Goal: Transaction & Acquisition: Download file/media

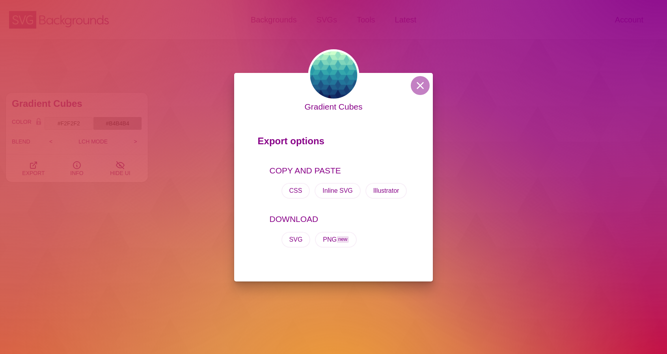
scroll to position [315, 0]
click at [423, 85] on button at bounding box center [419, 85] width 19 height 19
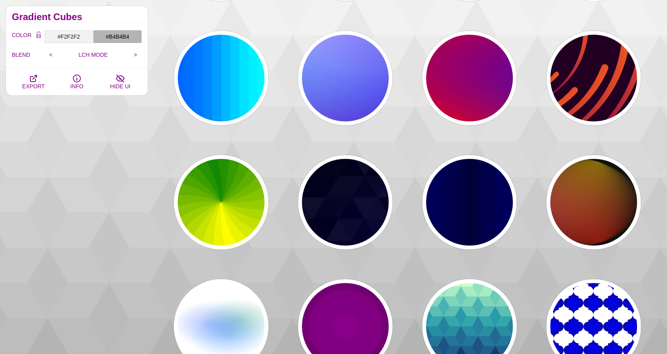
scroll to position [158, 0]
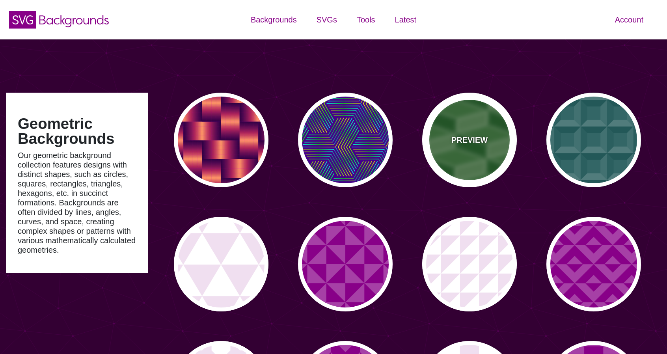
click at [462, 134] on p "PREVIEW" at bounding box center [469, 140] width 36 height 12
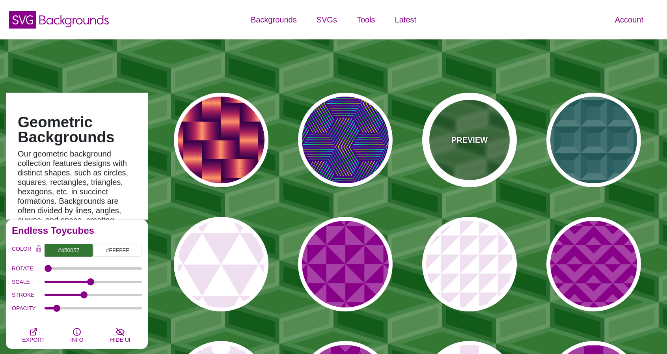
type input "#337733"
type input "0"
type input "2"
type input "10"
type input "0.1"
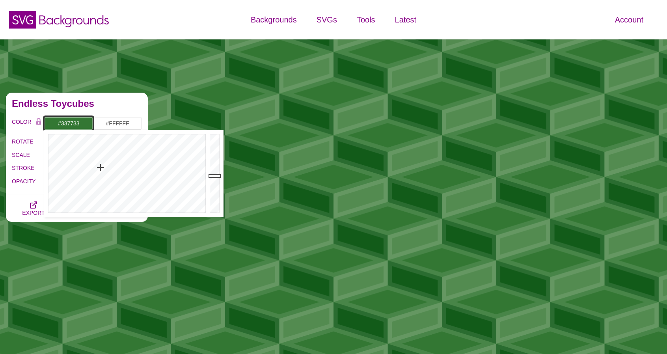
click at [63, 124] on input "#337733" at bounding box center [68, 123] width 49 height 13
click at [64, 123] on input "#337733" at bounding box center [68, 123] width 49 height 13
paste input "E6E6E6"
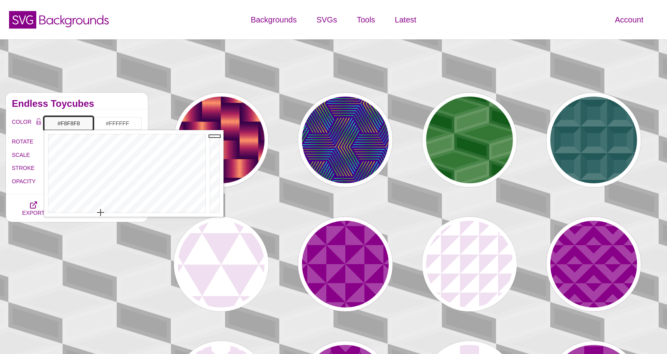
drag, startPoint x: 217, startPoint y: 141, endPoint x: 216, endPoint y: 136, distance: 5.6
click at [216, 136] on div at bounding box center [216, 173] width 16 height 87
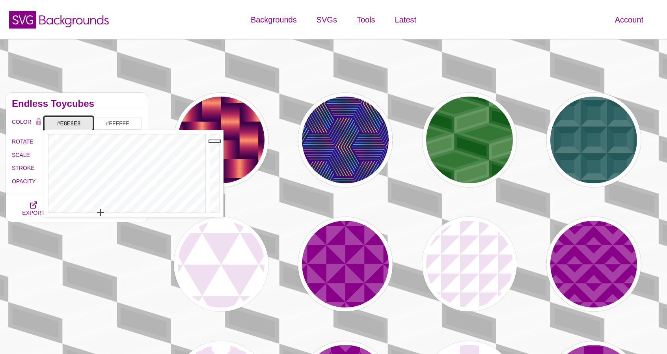
type input "#E6E6E6"
drag, startPoint x: 216, startPoint y: 136, endPoint x: 215, endPoint y: 141, distance: 5.5
click at [215, 141] on div at bounding box center [216, 173] width 16 height 87
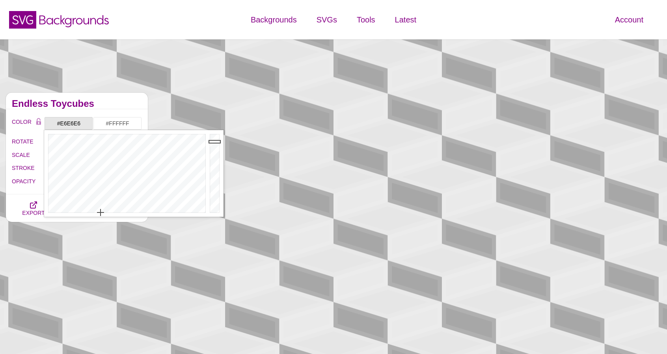
click at [110, 100] on div "Endless Toycubes" at bounding box center [77, 101] width 142 height 17
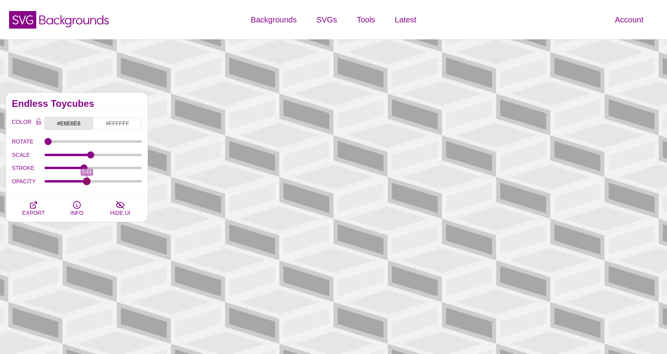
drag, startPoint x: 60, startPoint y: 180, endPoint x: 87, endPoint y: 178, distance: 26.9
type input "0.43"
click at [87, 180] on input "OPACITY" at bounding box center [94, 181] width 98 height 3
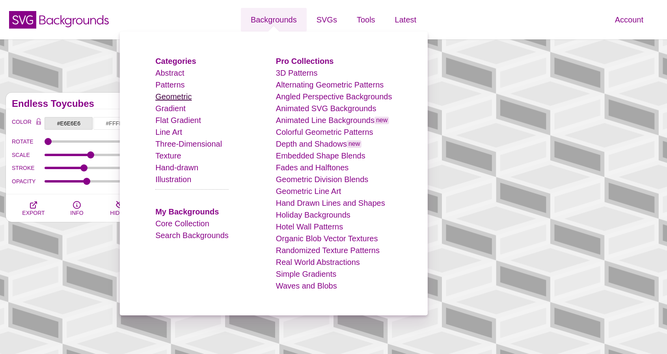
click at [180, 97] on link "Geometric" at bounding box center [173, 96] width 36 height 9
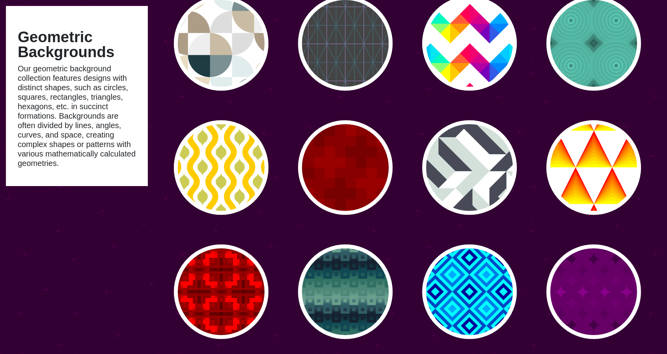
scroll to position [1339, 0]
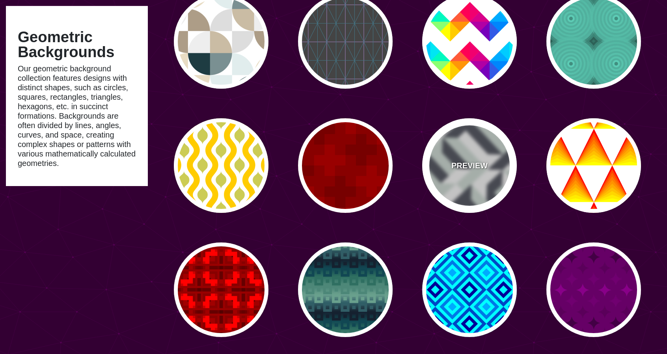
click at [455, 158] on div "PREVIEW" at bounding box center [469, 165] width 95 height 95
type input "#FFFFFF"
type input "#D3E0D9"
type input "#484B57"
type input "0"
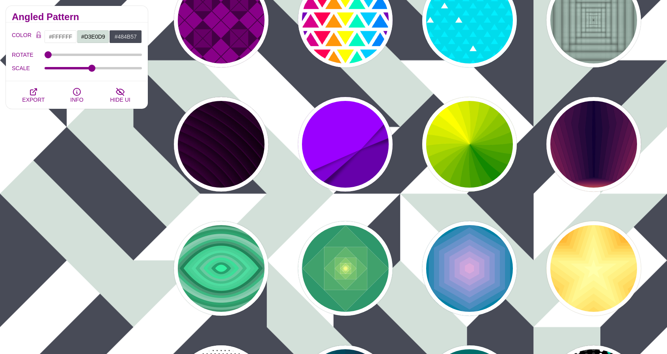
scroll to position [1733, 0]
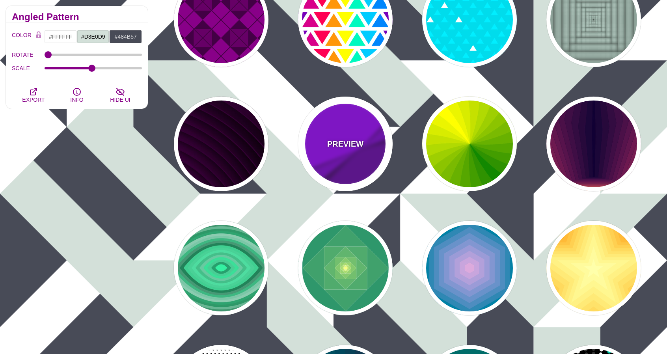
click at [348, 124] on div "PREVIEW" at bounding box center [345, 144] width 95 height 95
type input "#9900FF"
type input "#6600AA"
type input "0.5"
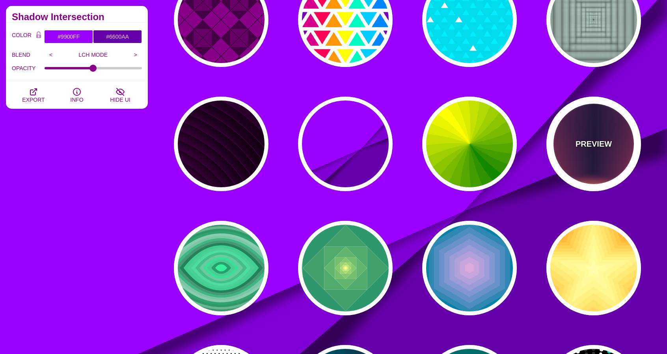
click at [587, 127] on div "PREVIEW" at bounding box center [593, 144] width 95 height 95
type input "#FFDD55"
type input "#110033"
type input "0"
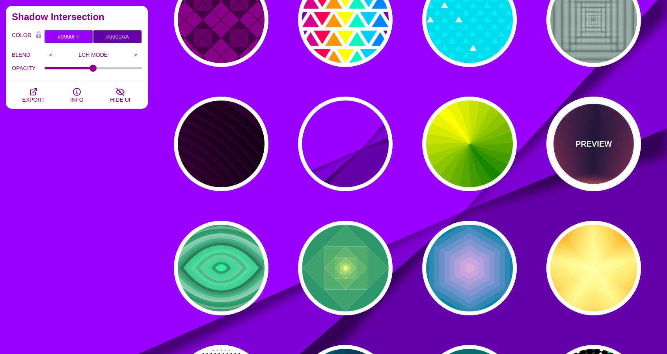
type input "0"
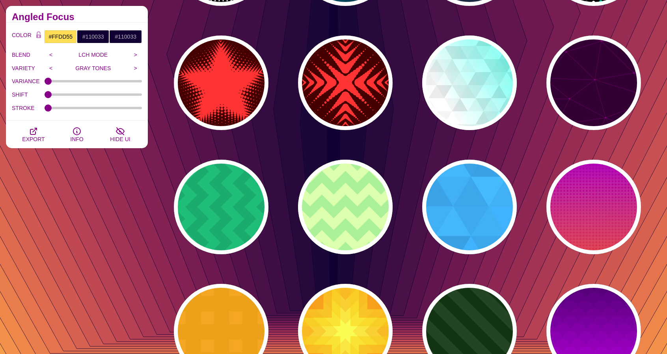
scroll to position [2206, 0]
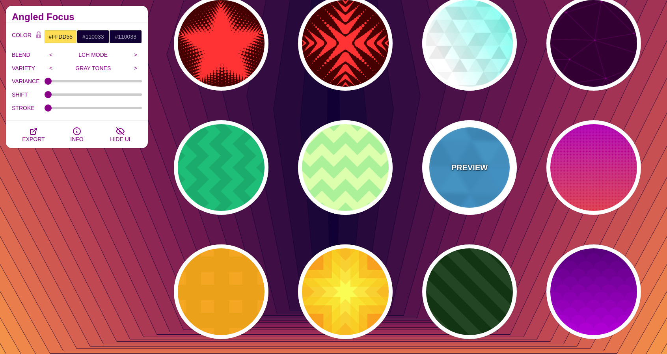
click at [493, 150] on div "PREVIEW" at bounding box center [469, 167] width 95 height 95
type input "#00B7FF"
type input "540"
type input "0.1"
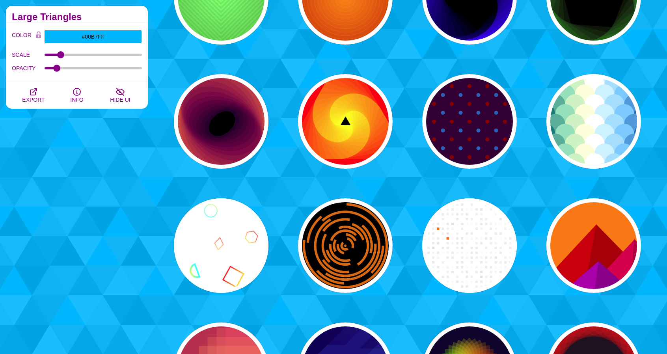
scroll to position [2758, 0]
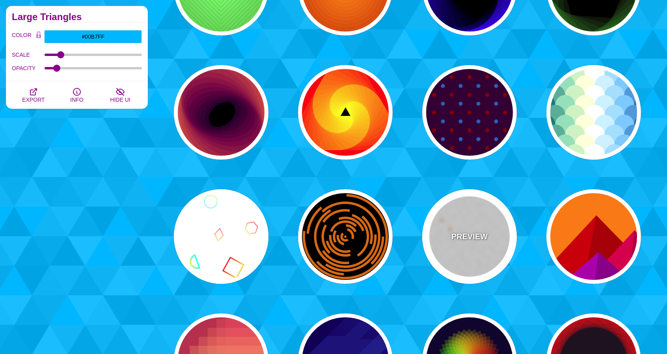
click at [472, 226] on div "PREVIEW" at bounding box center [469, 236] width 95 height 95
type input "#FFFFFF"
type input "#FF6600"
type input "0"
type input "50"
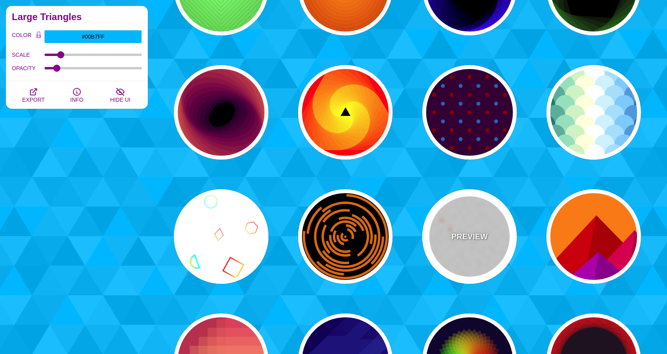
type input "0.5"
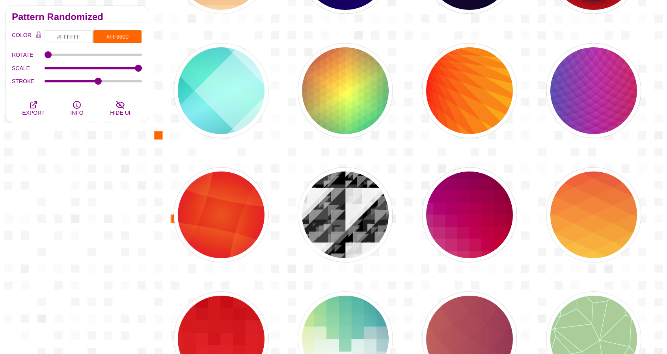
scroll to position [3191, 0]
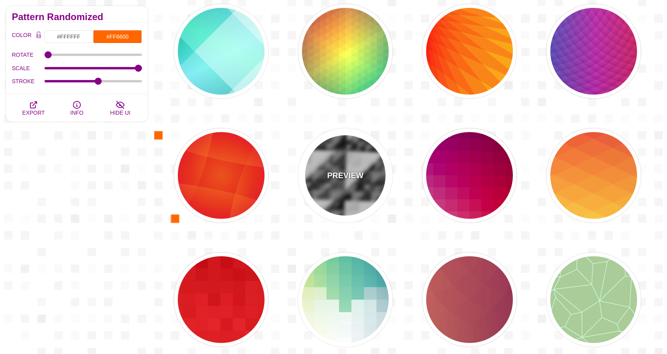
click at [329, 179] on p "PREVIEW" at bounding box center [345, 175] width 36 height 12
type input "#000000"
type input "1.02"
type input "0.8"
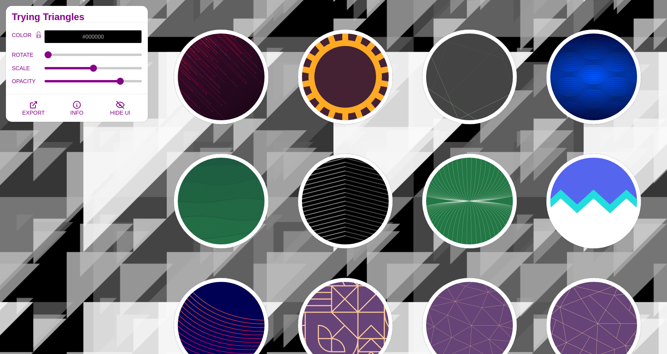
scroll to position [3664, 0]
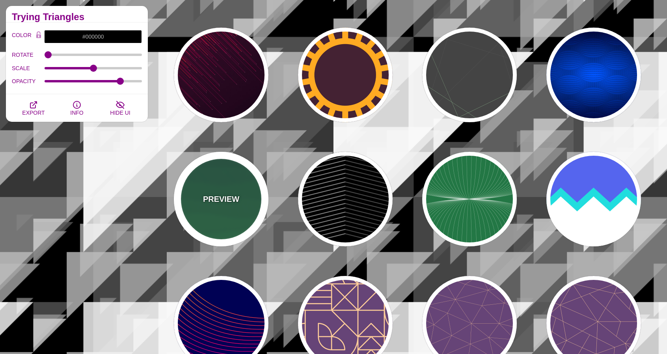
click at [235, 197] on p "PREVIEW" at bounding box center [221, 199] width 36 height 12
type input "#1C5940"
type input "#32A150"
type input "1"
type input "0"
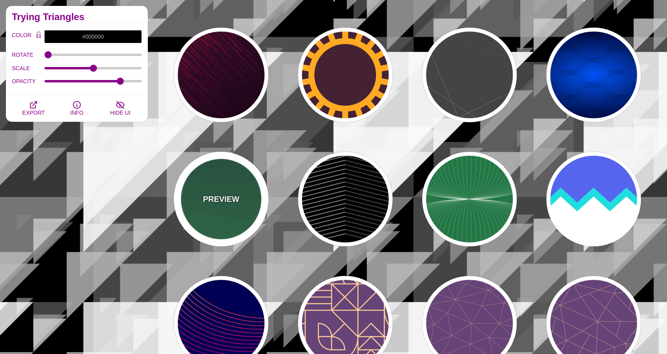
type input "0"
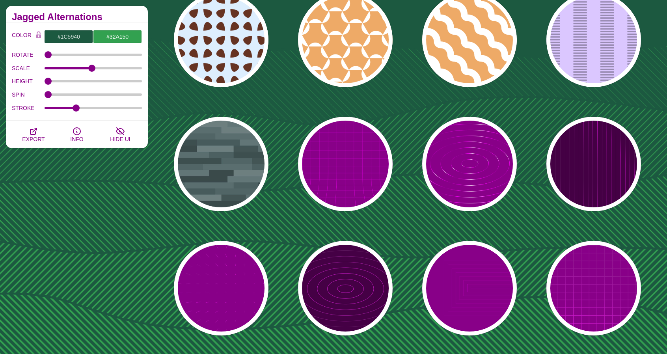
scroll to position [4609, 0]
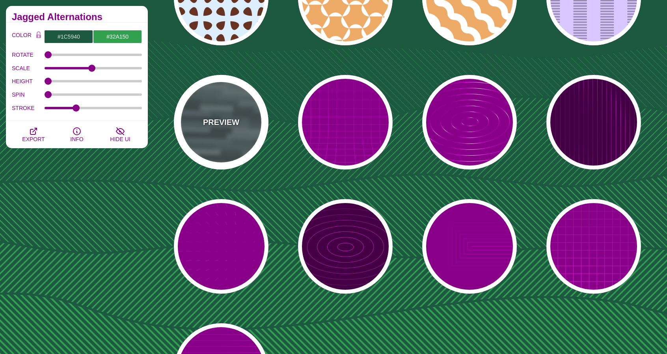
click at [245, 147] on div "PREVIEW" at bounding box center [221, 122] width 95 height 95
type input "#506566"
type input "0.5"
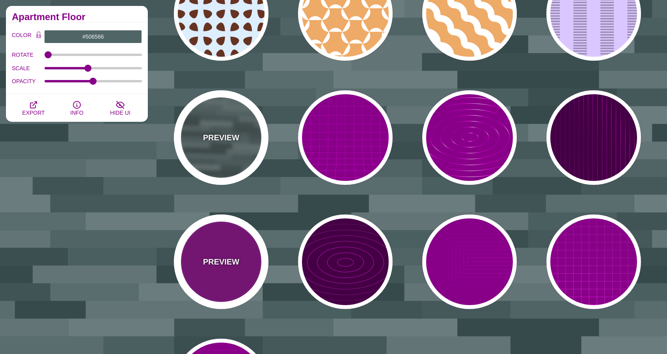
scroll to position [4570, 0]
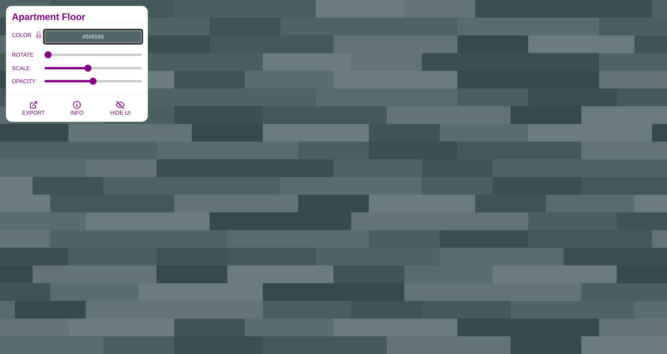
click at [97, 37] on input "#506566" at bounding box center [93, 36] width 98 height 13
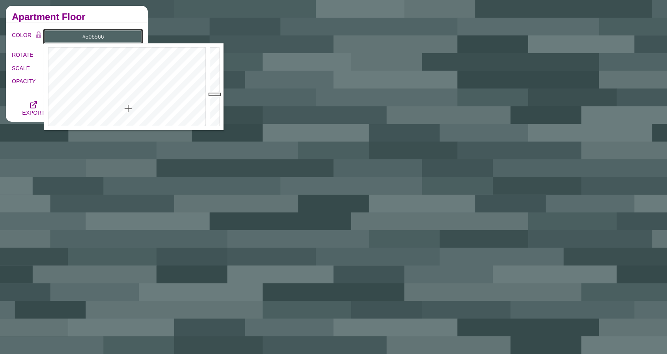
paste input "E6E6E"
type input "#E6E6E6"
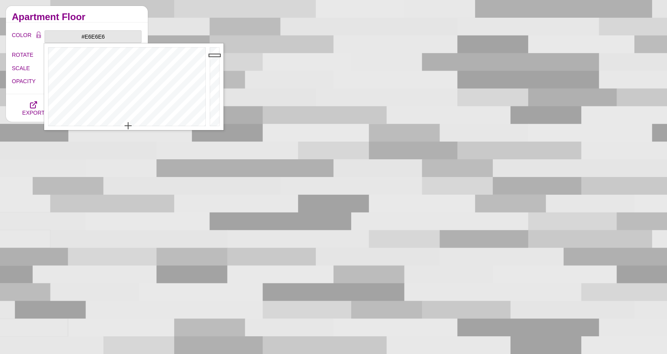
click at [8, 101] on div "EXPORT INFO HIDE UI" at bounding box center [77, 108] width 142 height 28
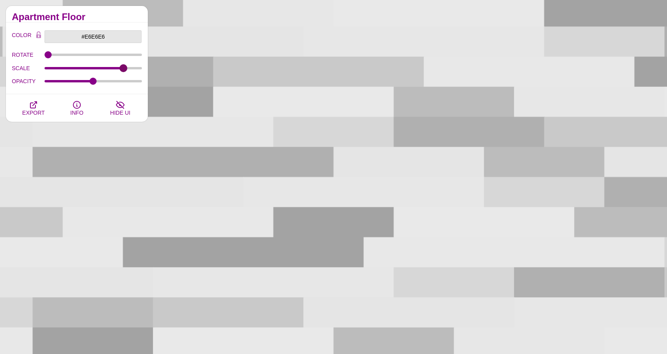
drag, startPoint x: 87, startPoint y: 65, endPoint x: 123, endPoint y: 59, distance: 35.9
type input "1.7"
click at [123, 67] on input "SCALE" at bounding box center [94, 68] width 98 height 3
click at [89, 81] on input "OPACITY" at bounding box center [94, 81] width 98 height 3
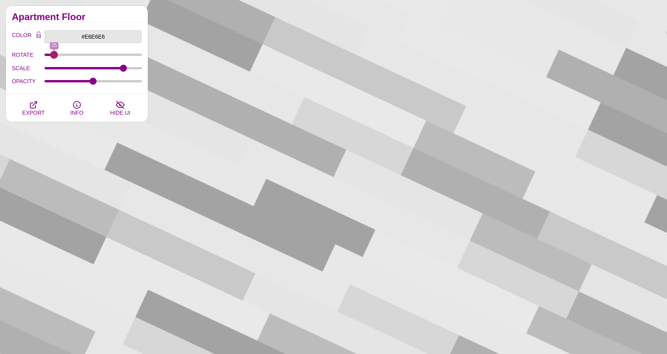
drag, startPoint x: 49, startPoint y: 56, endPoint x: 54, endPoint y: 55, distance: 5.1
type input "25"
click at [54, 55] on input "ROTATE" at bounding box center [94, 54] width 98 height 3
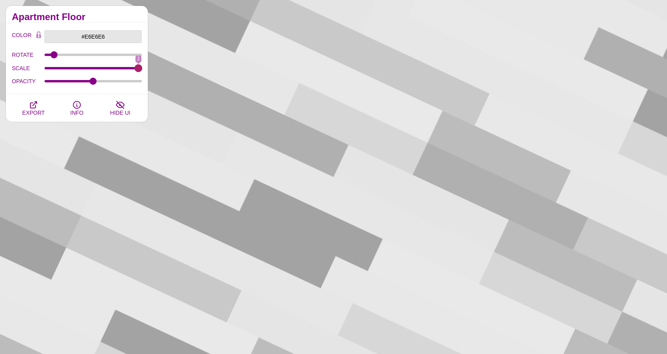
drag, startPoint x: 124, startPoint y: 67, endPoint x: 154, endPoint y: 64, distance: 30.5
type input "2"
click at [142, 67] on input "SCALE" at bounding box center [94, 68] width 98 height 3
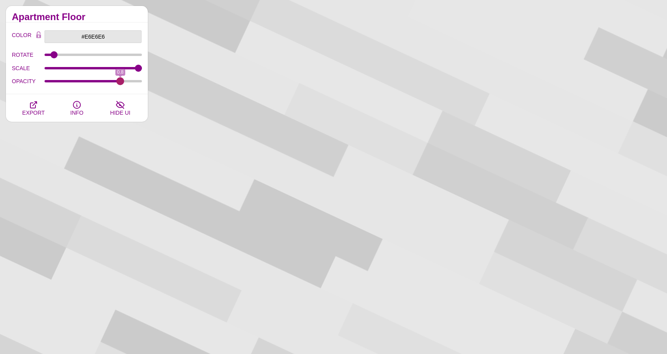
drag, startPoint x: 101, startPoint y: 80, endPoint x: 120, endPoint y: 79, distance: 18.9
type input "0.8"
click at [120, 80] on input "OPACITY" at bounding box center [94, 81] width 98 height 3
click at [95, 37] on input "#E6E6E6" at bounding box center [93, 36] width 98 height 13
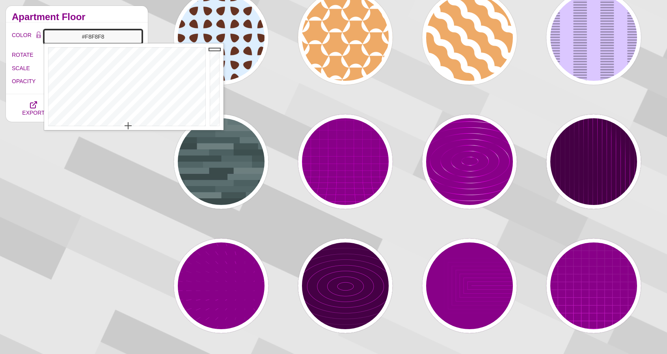
drag, startPoint x: 216, startPoint y: 54, endPoint x: 216, endPoint y: 49, distance: 4.7
click at [216, 49] on div at bounding box center [216, 86] width 16 height 87
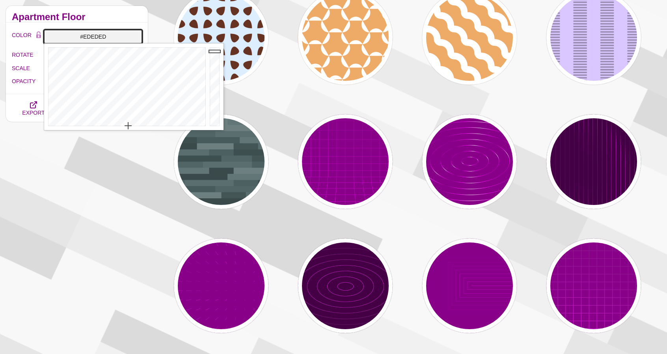
type input "#EBEBEB"
click at [216, 53] on div at bounding box center [216, 86] width 16 height 87
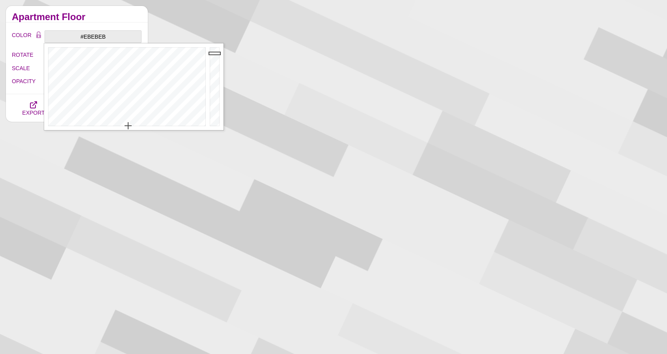
click at [138, 16] on h2 "Apartment Floor" at bounding box center [77, 17] width 130 height 6
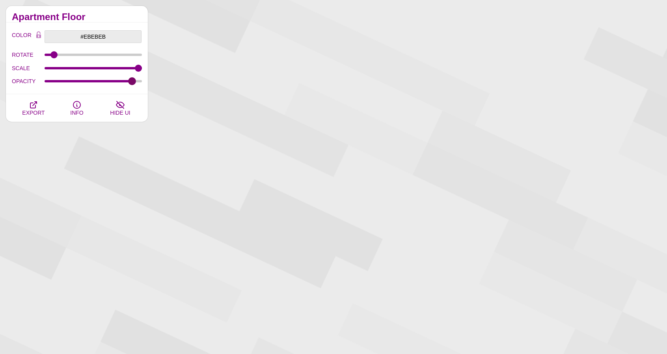
drag, startPoint x: 123, startPoint y: 81, endPoint x: 132, endPoint y: 81, distance: 8.7
type input "0.93"
click at [132, 81] on input "OPACITY" at bounding box center [94, 81] width 98 height 3
click at [38, 108] on icon "button" at bounding box center [33, 104] width 9 height 9
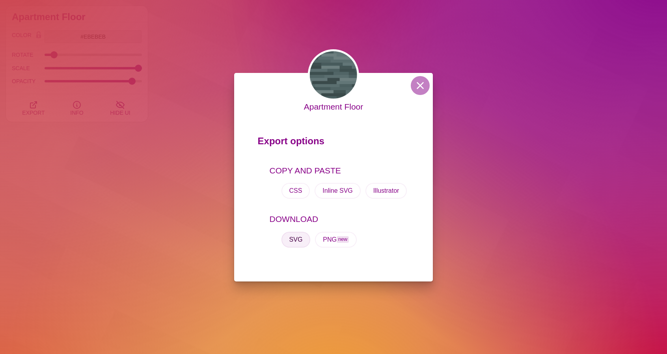
click at [297, 234] on button "SVG" at bounding box center [295, 240] width 29 height 16
